Goal: Find specific page/section: Find specific page/section

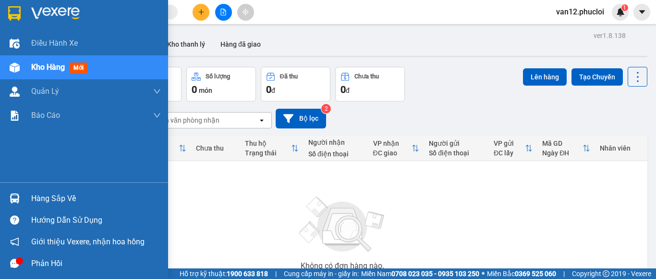
click at [15, 196] on img at bounding box center [15, 198] width 10 height 10
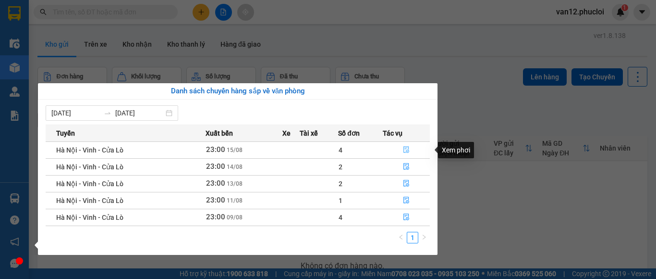
click at [407, 148] on icon "file-done" at bounding box center [406, 149] width 7 height 7
